Goal: Task Accomplishment & Management: Manage account settings

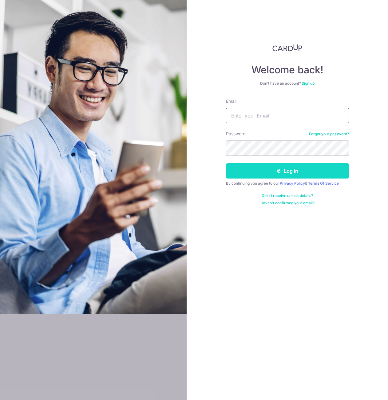
type input "[EMAIL_ADDRESS][DOMAIN_NAME]"
click at [266, 171] on button "Log in" at bounding box center [287, 170] width 123 height 15
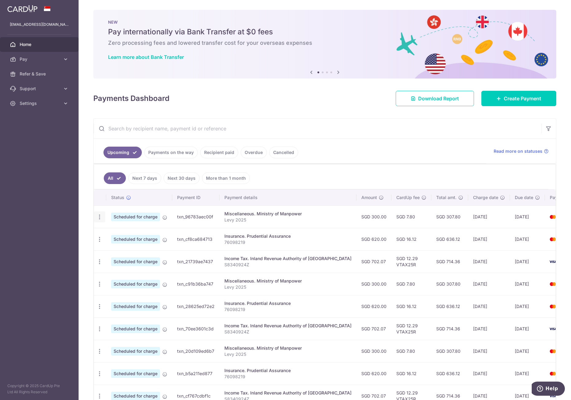
click at [100, 216] on icon "button" at bounding box center [99, 217] width 6 height 6
click at [113, 234] on span "Update payment" at bounding box center [132, 233] width 42 height 7
radio input "true"
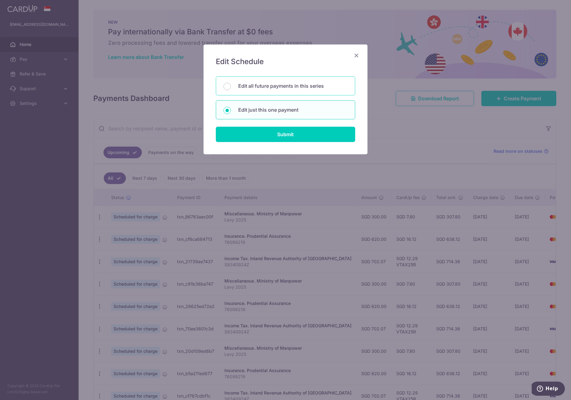
click at [273, 87] on p "Edit all future payments in this series" at bounding box center [292, 85] width 109 height 7
click at [231, 87] on input "Edit all future payments in this series" at bounding box center [227, 86] width 7 height 7
radio input "true"
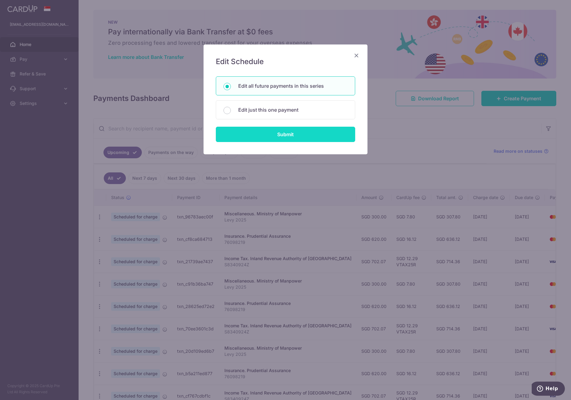
click at [287, 135] on input "Submit" at bounding box center [285, 134] width 139 height 15
radio input "true"
type input "300.00"
type input "Levy 2025"
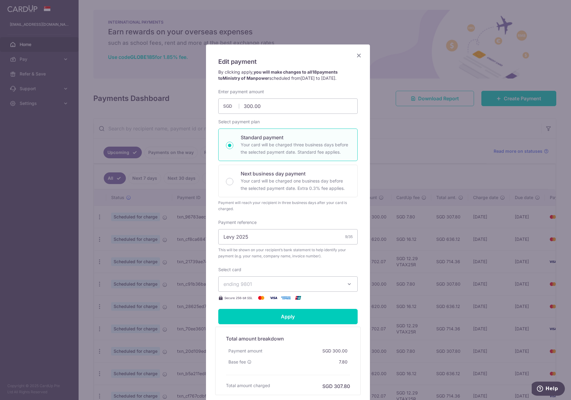
click at [355, 54] on icon "Close" at bounding box center [358, 56] width 7 height 8
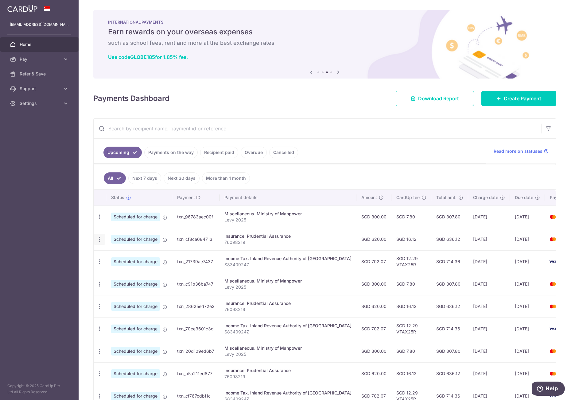
click at [98, 220] on icon "button" at bounding box center [99, 217] width 6 height 6
click at [114, 256] on span "Update payment" at bounding box center [132, 256] width 42 height 7
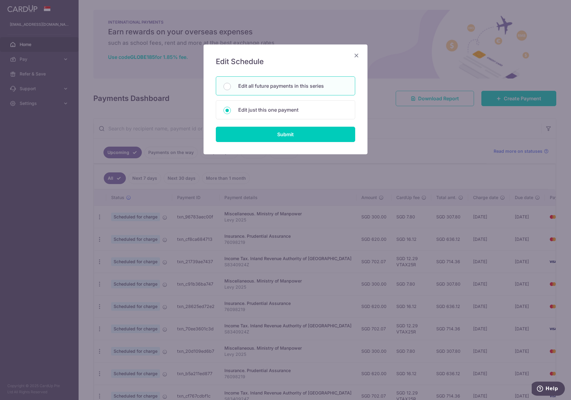
click at [269, 89] on p "Edit all future payments in this series" at bounding box center [292, 85] width 109 height 7
click at [231, 89] on input "Edit all future payments in this series" at bounding box center [227, 86] width 7 height 7
radio input "true"
click at [283, 139] on input "Submit" at bounding box center [285, 134] width 139 height 15
type input "620.00"
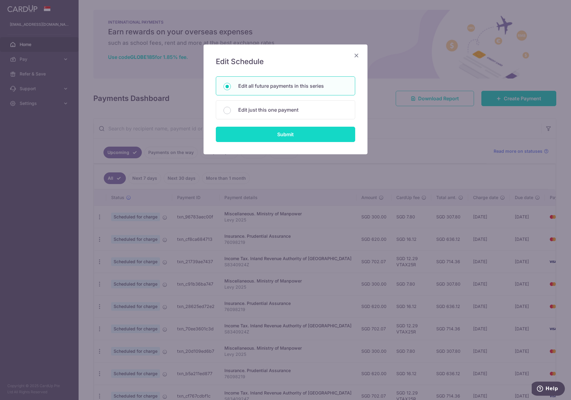
radio input "true"
type input "76098219"
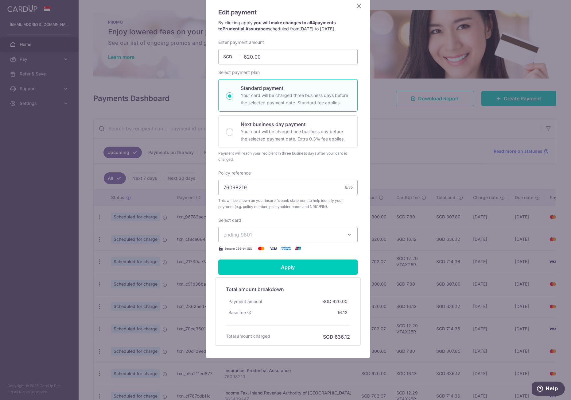
scroll to position [52, 0]
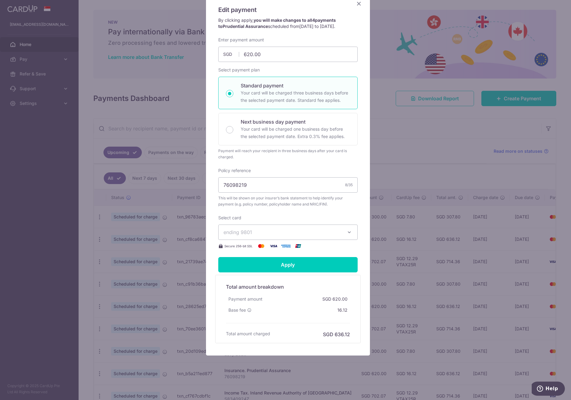
click at [92, 231] on div "Edit payment By clicking apply, you will make changes to all 4 payments to Prud…" at bounding box center [285, 200] width 571 height 400
